Goal: Information Seeking & Learning: Check status

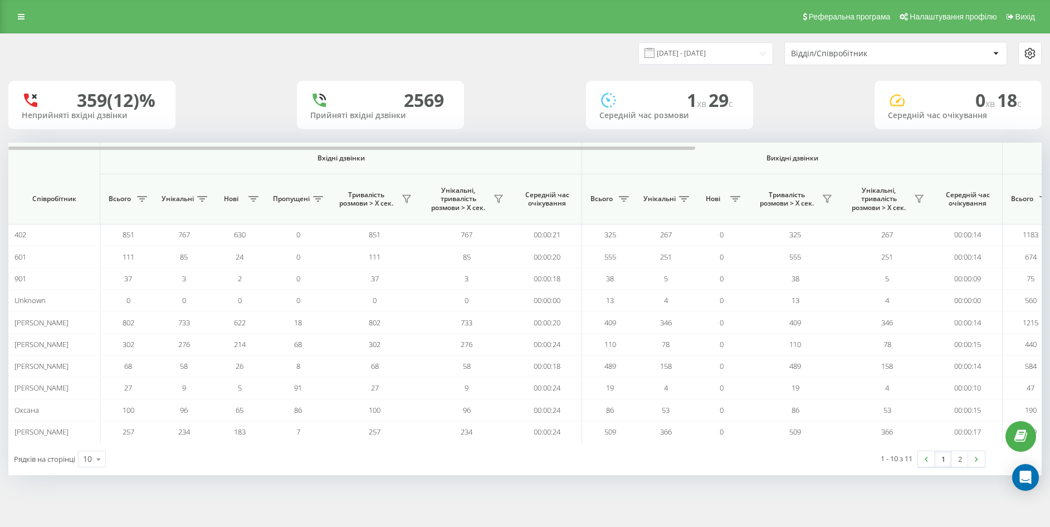
click at [29, 19] on link at bounding box center [21, 17] width 20 height 16
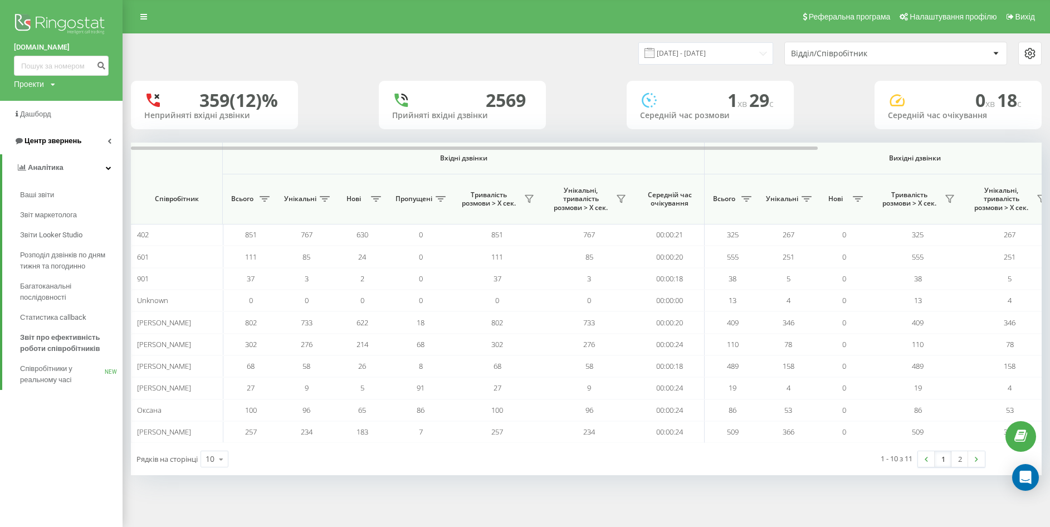
click at [50, 139] on span "Центр звернень" at bounding box center [53, 140] width 57 height 8
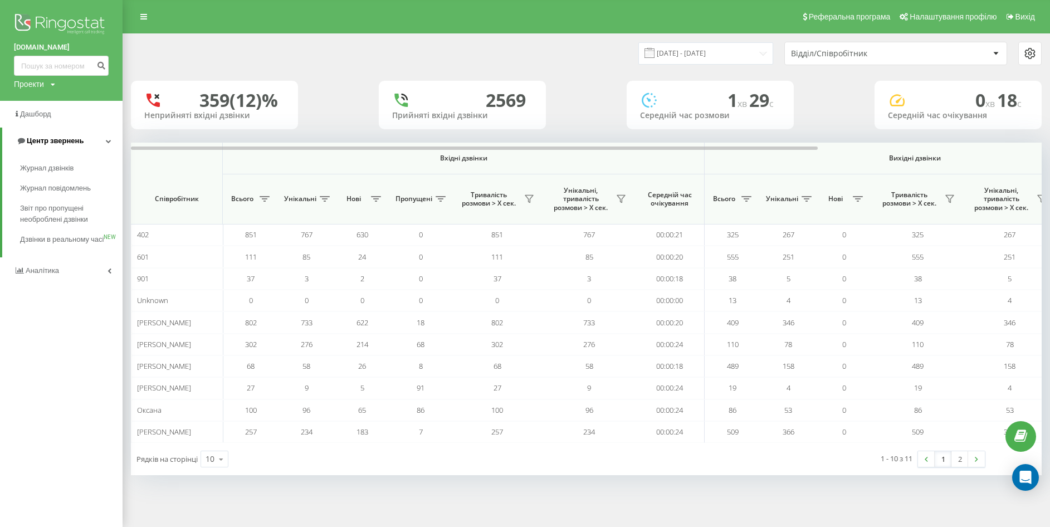
click at [80, 138] on span "Центр звернень" at bounding box center [55, 140] width 57 height 8
click at [80, 138] on link "Центр звернень" at bounding box center [61, 141] width 123 height 27
click at [69, 155] on div "Журнал дзвінків Журнал повідомлень Звіт про пропущені необроблені дзвінки Дзвін…" at bounding box center [61, 205] width 123 height 103
click at [57, 165] on span "Журнал дзвінків" at bounding box center [49, 168] width 59 height 11
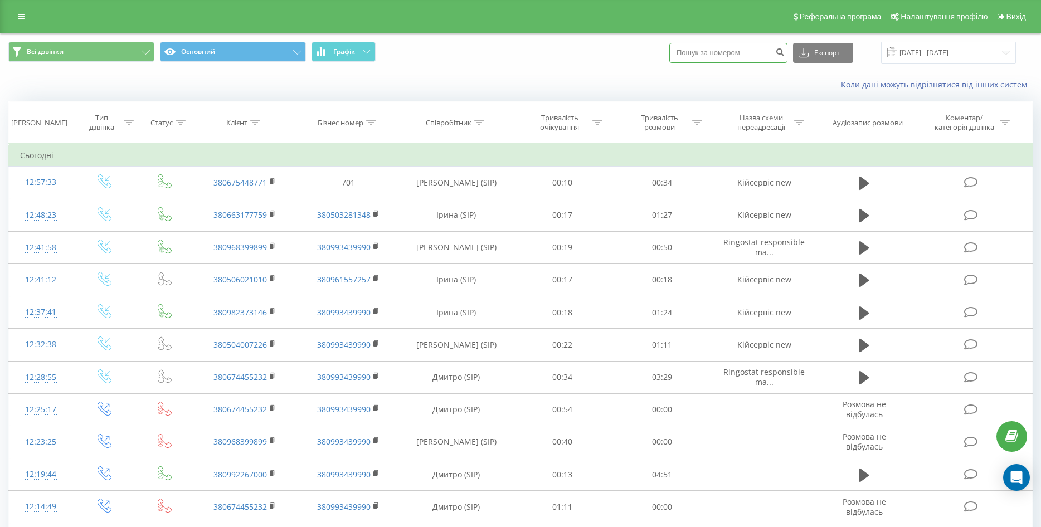
paste input "+380506256398"
drag, startPoint x: 699, startPoint y: 55, endPoint x: 618, endPoint y: 85, distance: 86.5
click at [652, 61] on div "Всі дзвінки Основний Графік +380506256398 Експорт .csv .xls .xlsx 19.07.2025 - …" at bounding box center [520, 53] width 1024 height 22
type input "0506256398"
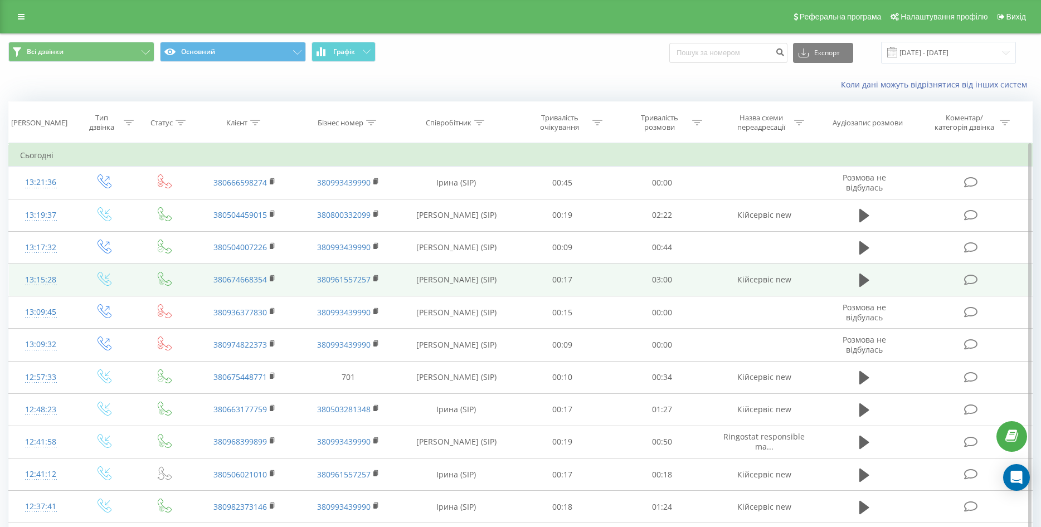
click at [575, 284] on td "00:17" at bounding box center [562, 279] width 100 height 32
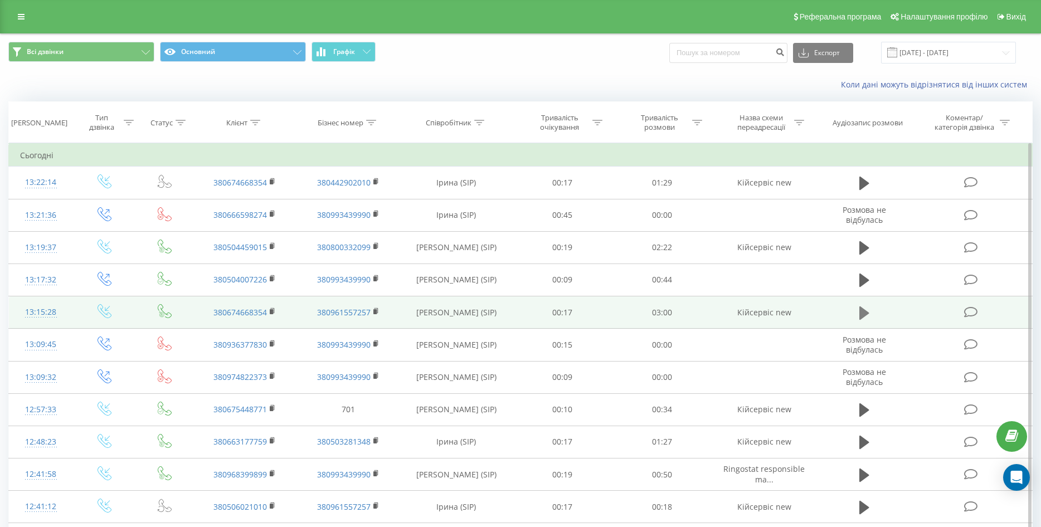
click at [865, 313] on icon at bounding box center [864, 312] width 10 height 13
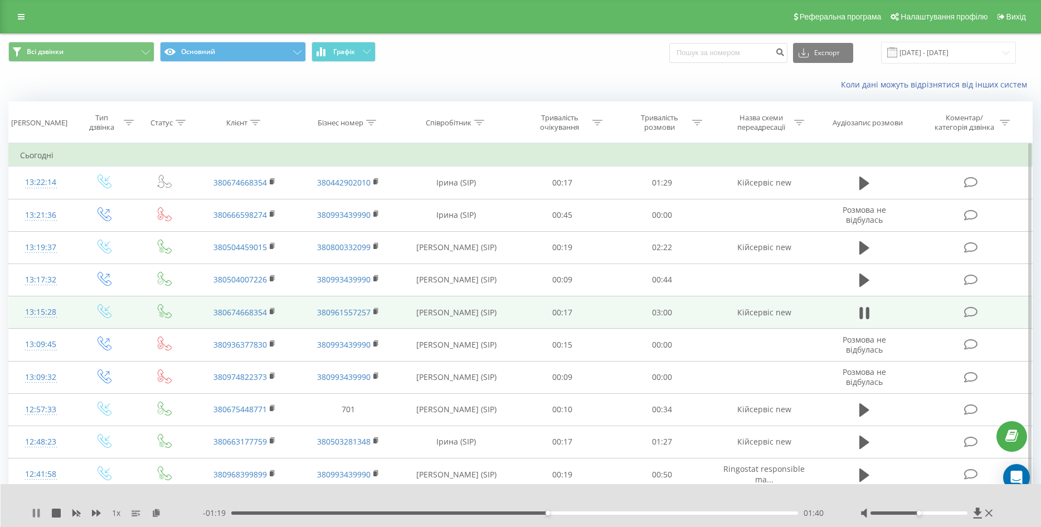
click at [37, 515] on icon at bounding box center [36, 513] width 9 height 9
click at [33, 512] on icon at bounding box center [36, 513] width 7 height 9
click at [38, 511] on icon at bounding box center [38, 513] width 2 height 9
drag, startPoint x: 37, startPoint y: 511, endPoint x: 42, endPoint y: 510, distance: 5.8
click at [37, 512] on icon at bounding box center [36, 513] width 7 height 9
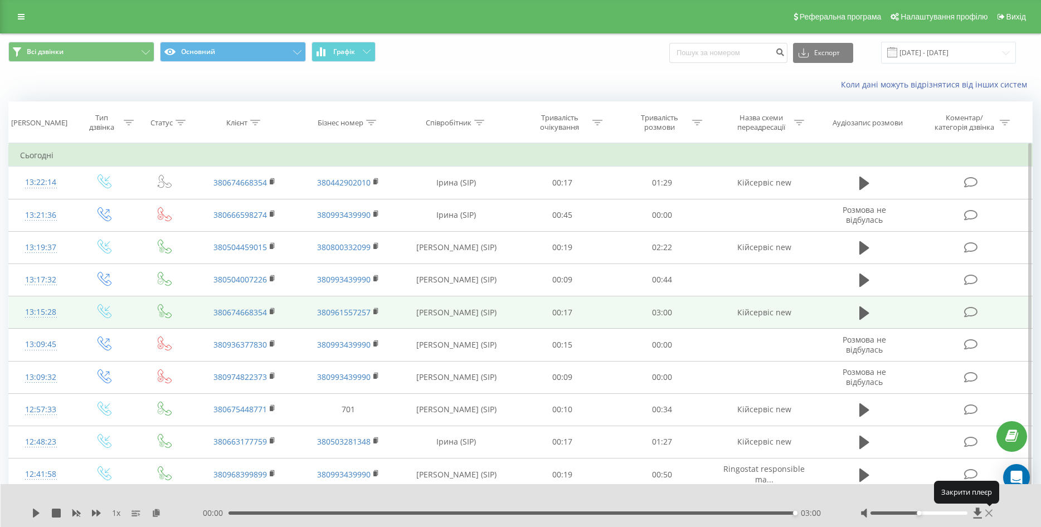
click at [989, 512] on icon at bounding box center [988, 513] width 7 height 9
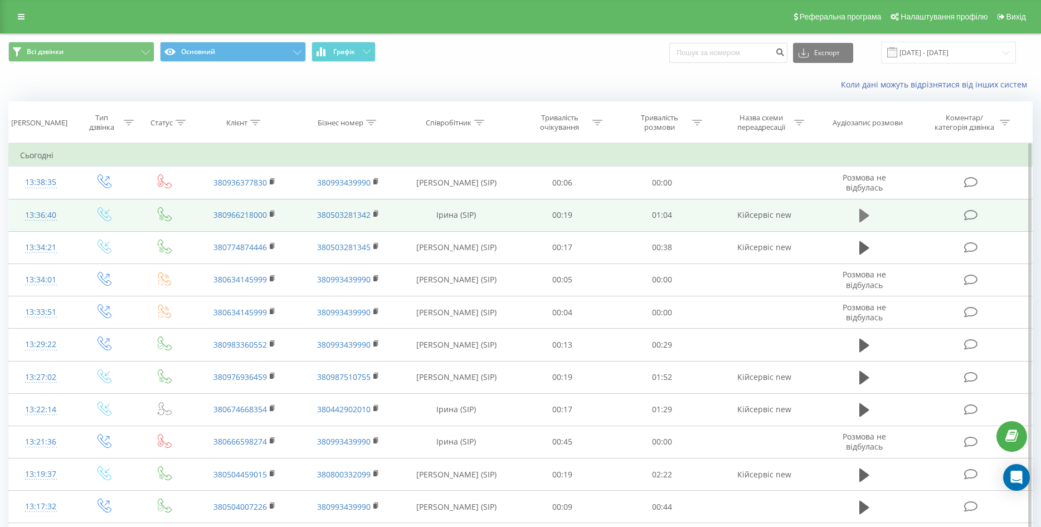
click at [861, 213] on icon at bounding box center [864, 215] width 10 height 13
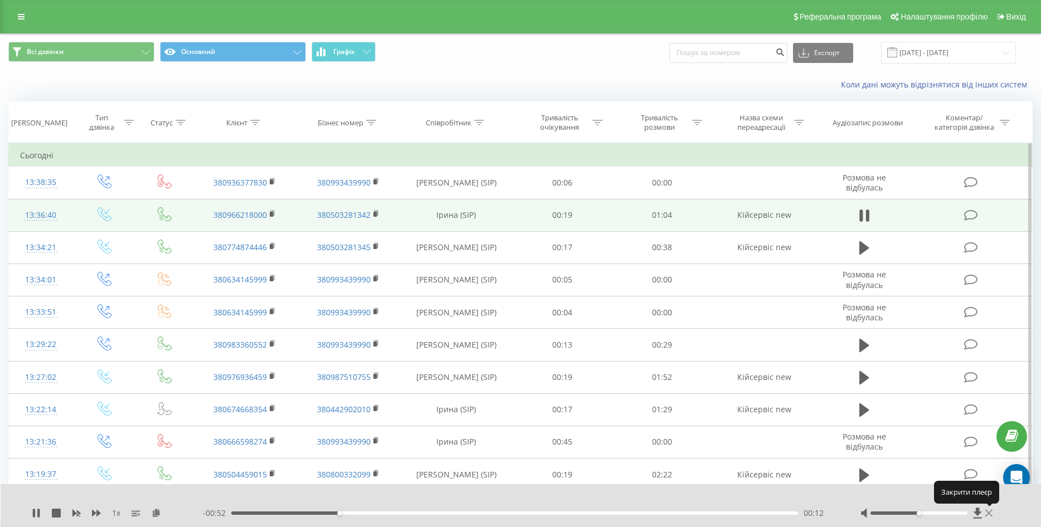
click at [990, 514] on icon at bounding box center [988, 513] width 7 height 9
